Goal: Information Seeking & Learning: Check status

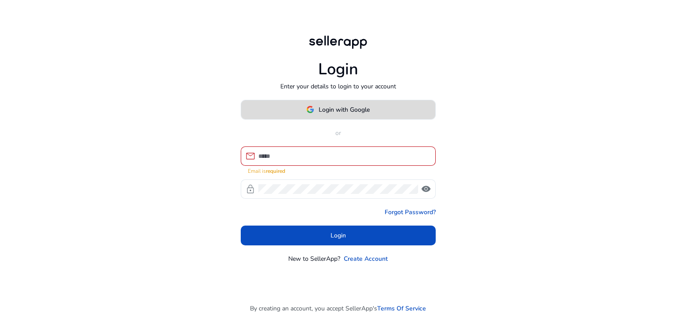
click at [338, 112] on span "Login with Google" at bounding box center [344, 109] width 51 height 9
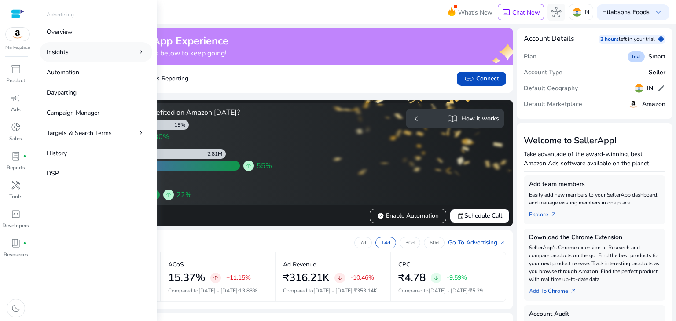
click at [78, 49] on link "Insights chevron_right" at bounding box center [96, 52] width 113 height 20
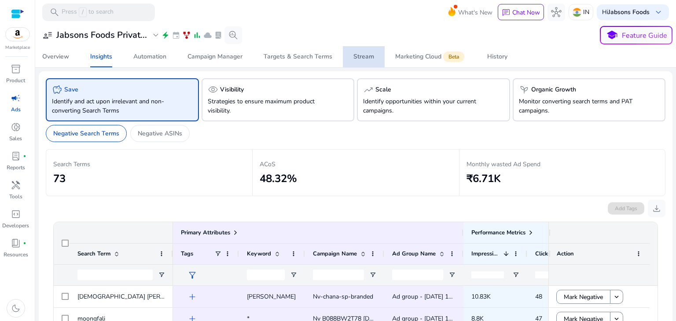
click at [362, 56] on div "Stream" at bounding box center [364, 57] width 21 height 6
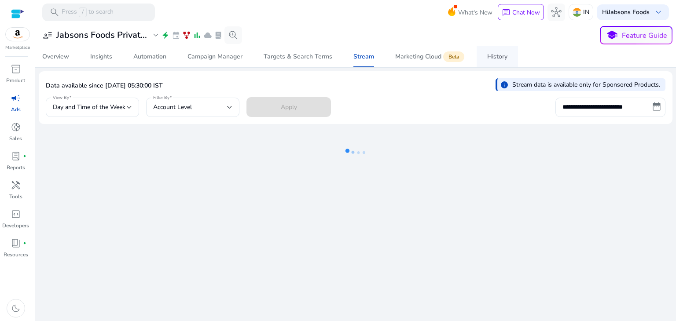
click at [499, 56] on div "History" at bounding box center [497, 57] width 20 height 6
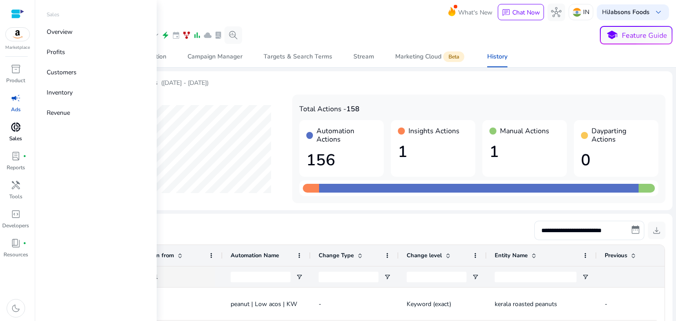
click at [18, 132] on span "donut_small" at bounding box center [16, 127] width 11 height 11
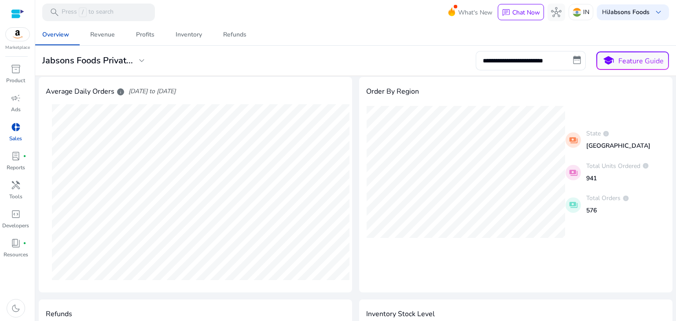
scroll to position [253, 0]
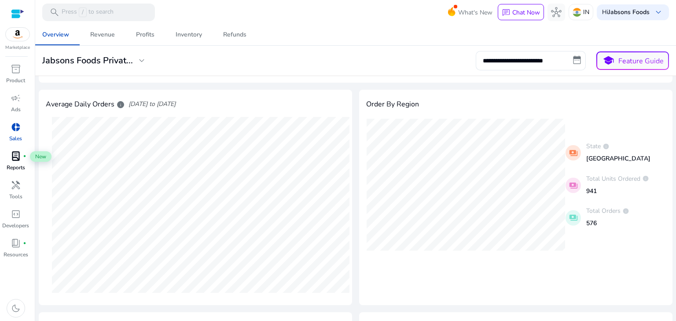
click at [15, 161] on span "lab_profile" at bounding box center [16, 156] width 11 height 11
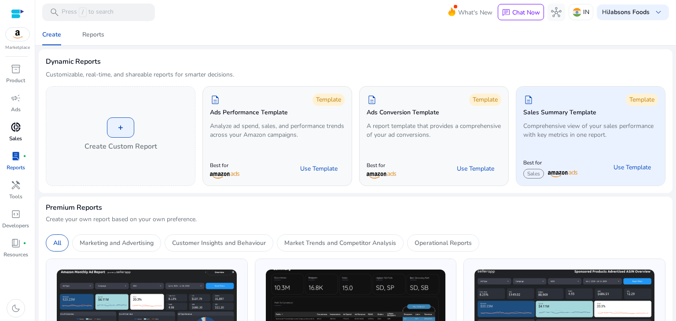
click at [605, 124] on p "Comprehensive view of your sales performance with key metrics in one report." at bounding box center [591, 131] width 135 height 18
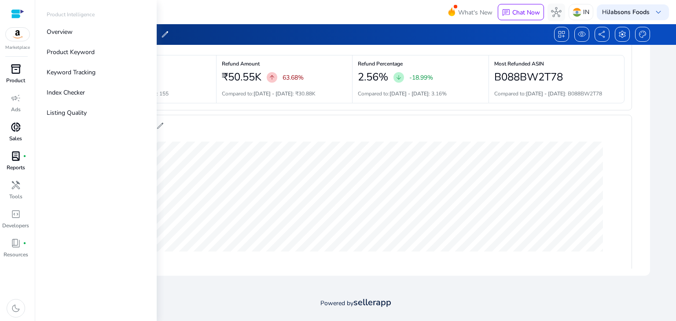
click at [22, 72] on div "inventory_2" at bounding box center [16, 69] width 25 height 14
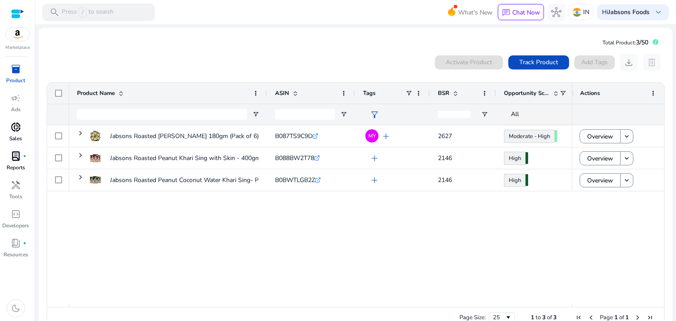
click at [74, 89] on div "Product Name" at bounding box center [168, 93] width 198 height 21
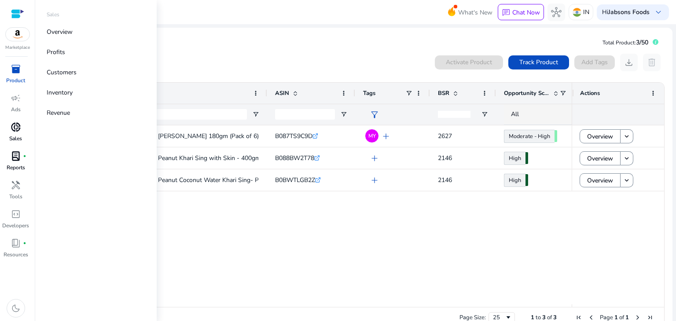
click at [11, 128] on span "donut_small" at bounding box center [16, 127] width 11 height 11
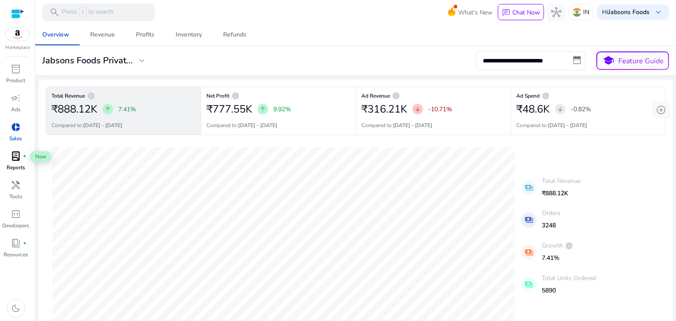
click at [16, 161] on span "lab_profile" at bounding box center [16, 156] width 11 height 11
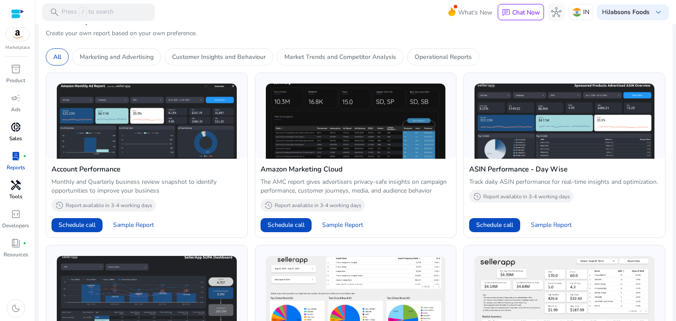
scroll to position [187, 0]
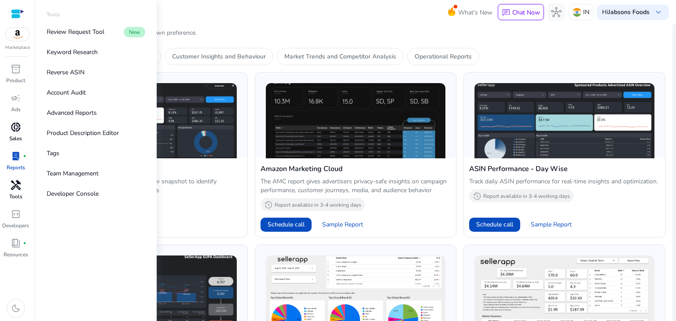
click at [18, 193] on p "Tools" at bounding box center [15, 197] width 13 height 8
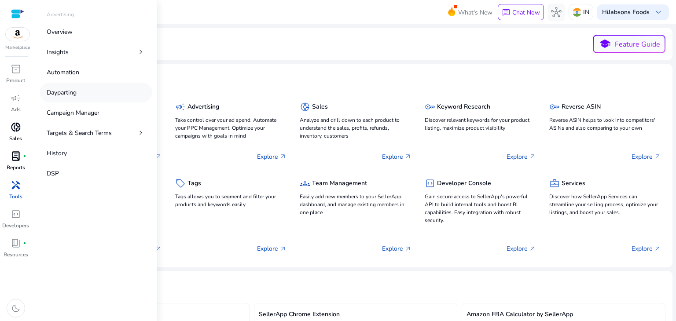
click at [76, 90] on p "Dayparting" at bounding box center [62, 92] width 30 height 9
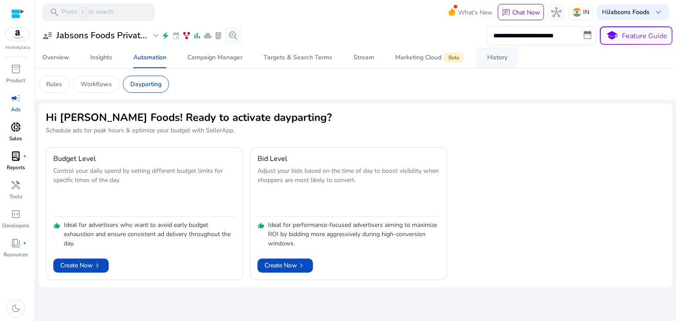
click at [493, 55] on div "History" at bounding box center [497, 58] width 20 height 6
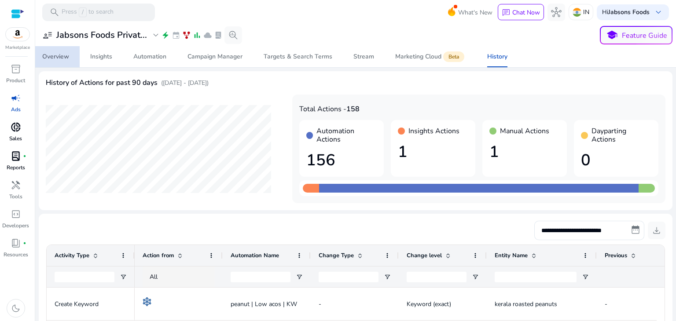
click at [60, 59] on div "Overview" at bounding box center [55, 57] width 27 height 6
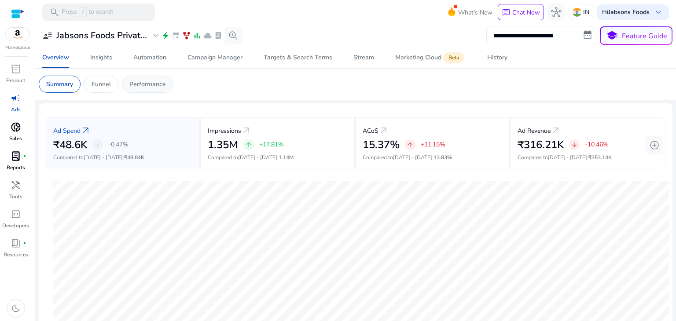
click at [137, 85] on p "Performance" at bounding box center [147, 84] width 37 height 9
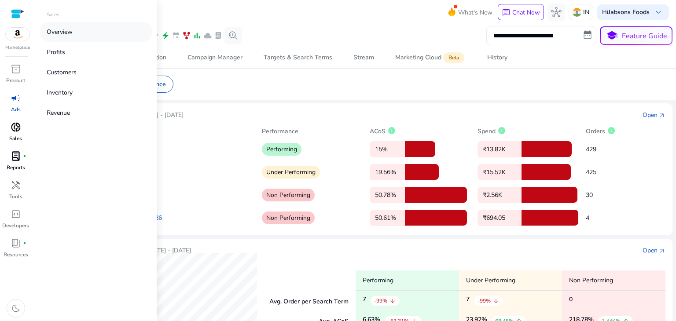
click at [59, 33] on p "Overview" at bounding box center [60, 31] width 26 height 9
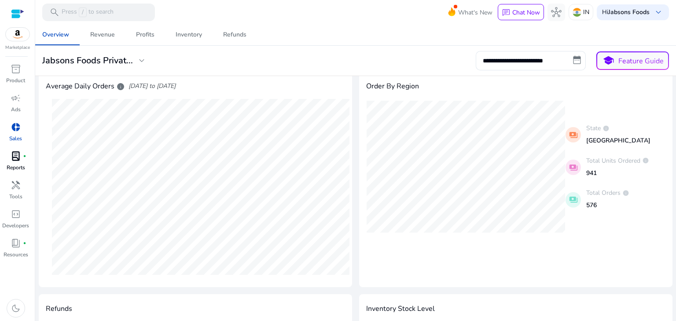
scroll to position [272, 0]
click at [572, 59] on input "**********" at bounding box center [531, 60] width 110 height 19
select select "*"
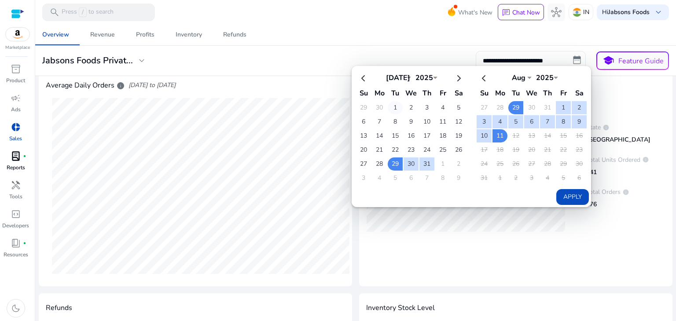
click at [391, 105] on td "1" at bounding box center [395, 107] width 15 height 13
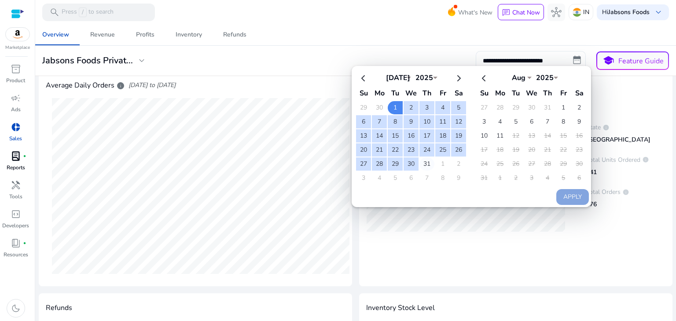
click at [423, 163] on td "31" at bounding box center [427, 164] width 15 height 13
click at [571, 189] on button "Apply" at bounding box center [573, 197] width 33 height 16
type input "**********"
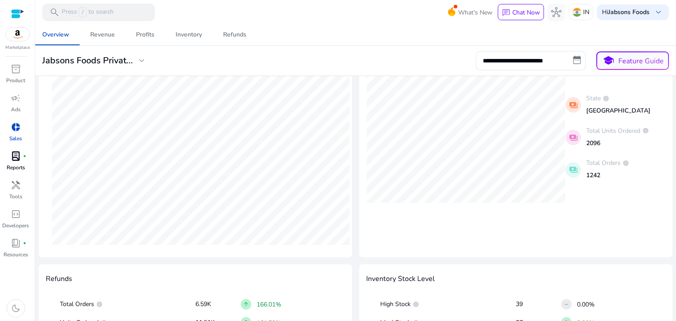
scroll to position [426, 0]
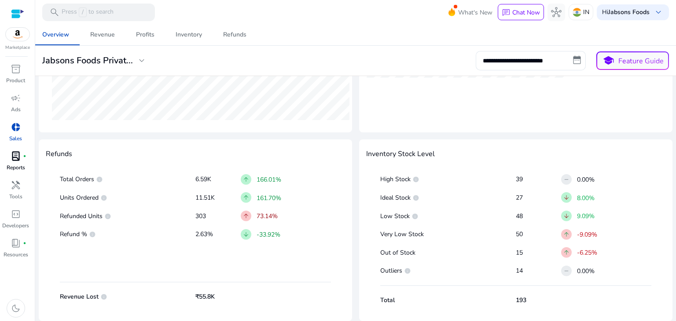
click at [520, 123] on div "Order By Region State : [GEOGRAPHIC_DATA] Total Orders : 571 Units Ordered : 94…" at bounding box center [516, 25] width 314 height 216
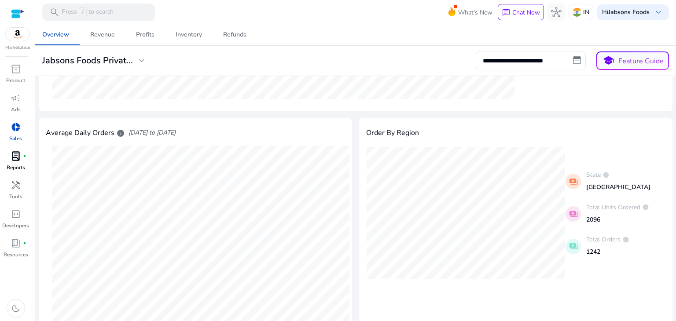
scroll to position [236, 0]
